Goal: Check status: Check status

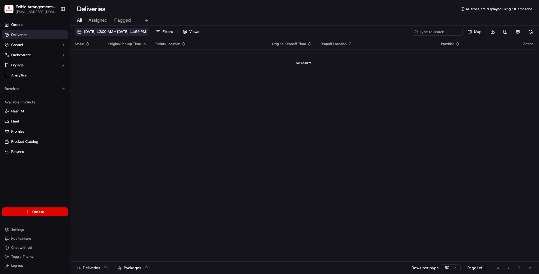
click at [111, 31] on span "[DATE] 12:00 AM - [DATE] 11:59 PM" at bounding box center [115, 31] width 62 height 5
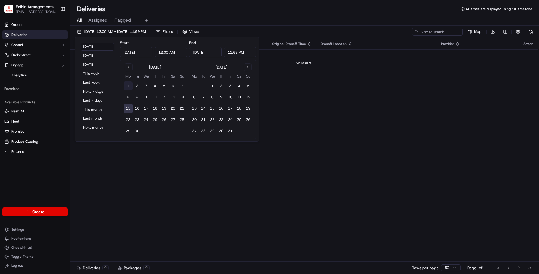
click at [129, 85] on button "1" at bounding box center [128, 85] width 9 height 9
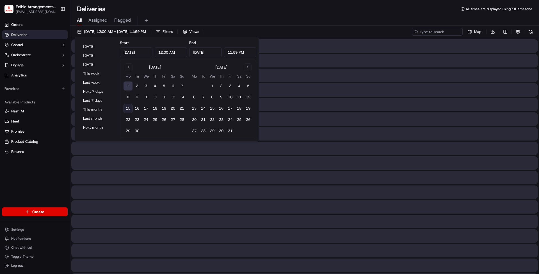
type input "[DATE]"
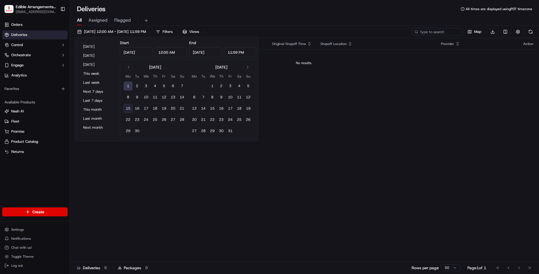
click at [127, 106] on button "15" at bounding box center [128, 108] width 9 height 9
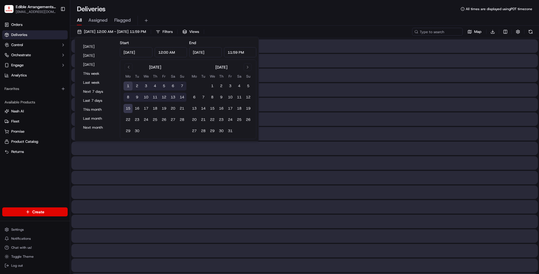
type input "[DATE]"
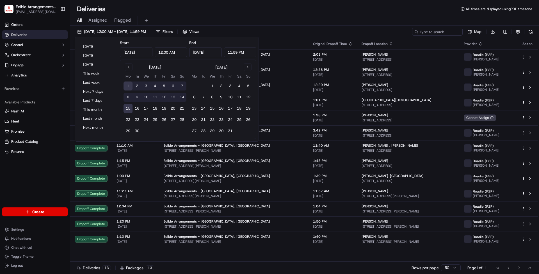
click at [309, 16] on div "All Assigned Flagged" at bounding box center [304, 21] width 469 height 10
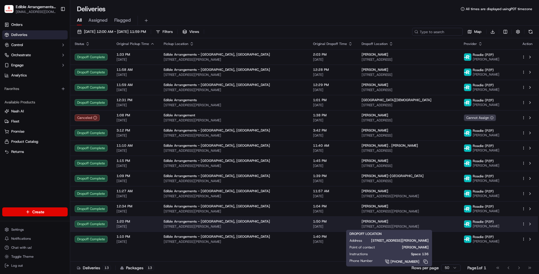
click at [362, 225] on span "[STREET_ADDRESS][PERSON_NAME]" at bounding box center [408, 226] width 93 height 4
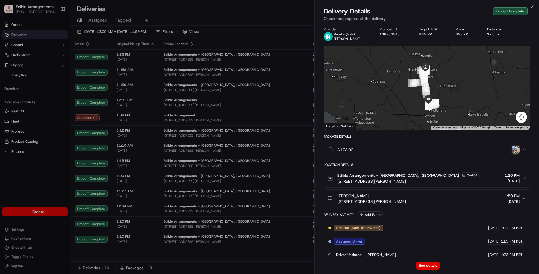
click at [514, 151] on img "button" at bounding box center [516, 150] width 8 height 8
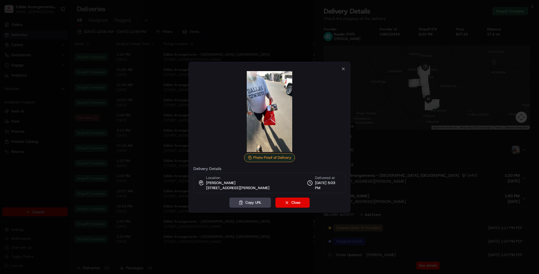
click at [269, 124] on img at bounding box center [269, 111] width 81 height 81
click at [268, 159] on div "Photo Proof of Delivery" at bounding box center [269, 157] width 51 height 9
click at [242, 156] on div "Photo Proof of Delivery" at bounding box center [269, 116] width 152 height 91
click at [273, 105] on img at bounding box center [269, 111] width 81 height 81
click at [274, 112] on img at bounding box center [269, 111] width 81 height 81
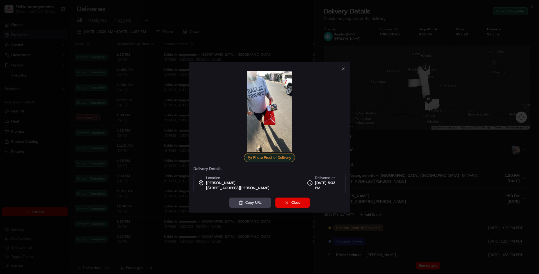
click at [270, 123] on img at bounding box center [269, 111] width 81 height 81
click at [271, 107] on img at bounding box center [269, 111] width 81 height 81
click at [268, 114] on img at bounding box center [269, 111] width 81 height 81
click at [272, 116] on img at bounding box center [269, 111] width 81 height 81
click at [273, 117] on img at bounding box center [269, 111] width 81 height 81
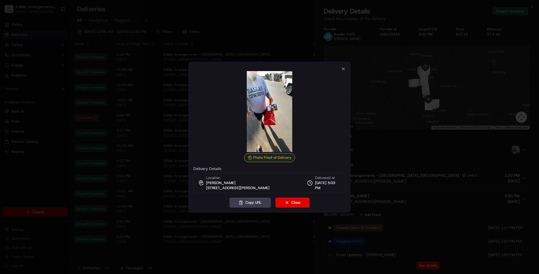
click at [269, 127] on img at bounding box center [269, 111] width 81 height 81
click at [253, 200] on button "Copy URL" at bounding box center [250, 202] width 42 height 10
